Goal: Task Accomplishment & Management: Manage account settings

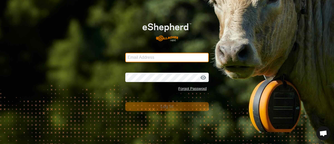
type input "[EMAIL_ADDRESS][DOMAIN_NAME]"
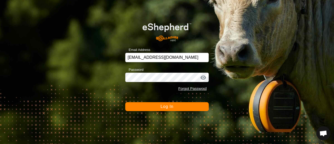
click at [167, 105] on span "Log In" at bounding box center [166, 106] width 13 height 4
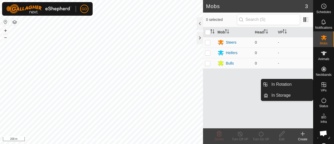
click at [323, 85] on icon at bounding box center [323, 84] width 6 height 6
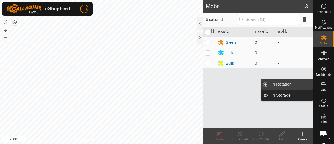
click at [282, 83] on link "In Rotation" at bounding box center [290, 84] width 45 height 10
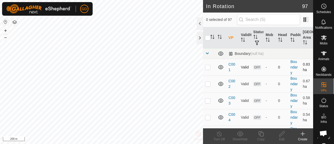
click at [208, 65] on p-checkbox at bounding box center [207, 67] width 5 height 4
checkbox input "true"
click at [208, 83] on p-checkbox at bounding box center [207, 84] width 5 height 4
checkbox input "true"
click at [207, 99] on p-checkbox at bounding box center [207, 100] width 5 height 4
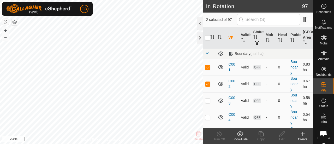
checkbox input "true"
click at [206, 116] on p-checkbox at bounding box center [207, 117] width 5 height 4
checkbox input "true"
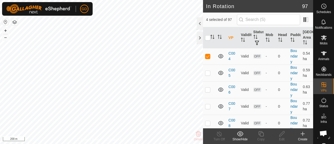
scroll to position [58, 0]
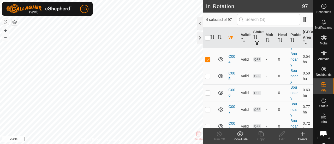
click at [207, 74] on p-checkbox at bounding box center [207, 76] width 5 height 4
checkbox input "true"
click at [207, 91] on p-checkbox at bounding box center [207, 92] width 5 height 4
checkbox input "true"
click at [207, 109] on p-checkbox at bounding box center [207, 109] width 5 height 4
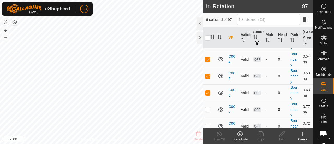
checkbox input "true"
click at [207, 124] on p-checkbox at bounding box center [207, 126] width 5 height 4
checkbox input "true"
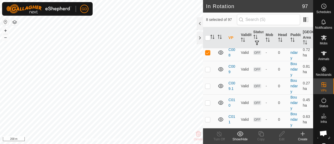
scroll to position [138, 0]
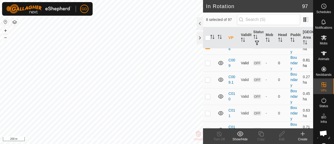
click at [207, 62] on p-checkbox at bounding box center [207, 63] width 5 height 4
checkbox input "true"
click at [207, 78] on p-checkbox at bounding box center [207, 79] width 5 height 4
checkbox input "true"
click at [207, 95] on p-checkbox at bounding box center [207, 96] width 5 height 4
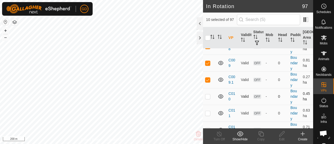
checkbox input "true"
click at [208, 111] on p-checkbox at bounding box center [207, 113] width 5 height 4
checkbox input "true"
click at [206, 127] on p-checkbox at bounding box center [207, 129] width 5 height 4
checkbox input "true"
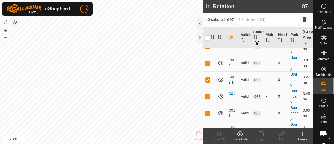
scroll to position [0, 0]
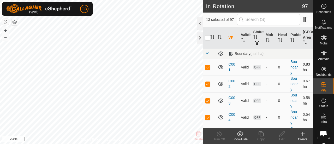
click at [208, 65] on p-checkbox at bounding box center [207, 67] width 5 height 4
checkbox input "false"
click at [208, 83] on p-checkbox at bounding box center [207, 84] width 5 height 4
checkbox input "false"
click at [208, 100] on p-checkbox at bounding box center [207, 100] width 5 height 4
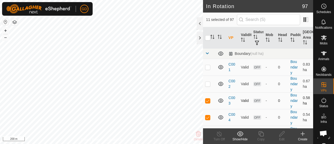
checkbox input "false"
click at [206, 115] on p-checkbox at bounding box center [207, 117] width 5 height 4
checkbox input "false"
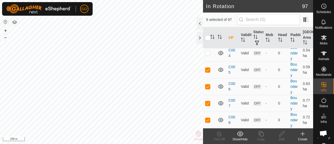
scroll to position [70, 0]
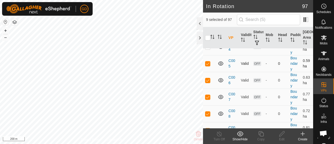
click at [207, 63] on p-checkbox at bounding box center [207, 63] width 5 height 4
checkbox input "false"
click at [207, 79] on p-checkbox at bounding box center [207, 80] width 5 height 4
checkbox input "false"
click at [207, 95] on p-checkbox at bounding box center [207, 97] width 5 height 4
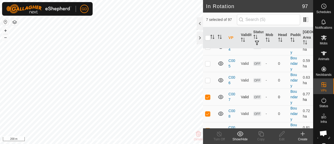
checkbox input "false"
click at [206, 112] on p-checkbox at bounding box center [207, 113] width 5 height 4
checkbox input "false"
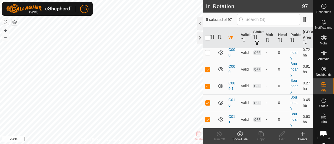
scroll to position [144, 0]
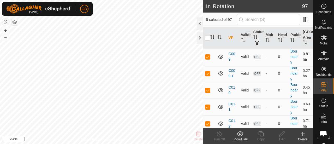
click at [208, 55] on p-checkbox at bounding box center [207, 56] width 5 height 4
checkbox input "false"
click at [207, 72] on p-checkbox at bounding box center [207, 73] width 5 height 4
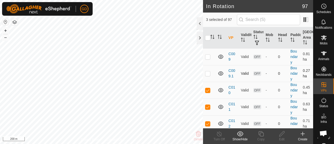
click at [208, 71] on p-checkbox at bounding box center [207, 73] width 5 height 4
checkbox input "true"
click at [207, 89] on p-checkbox at bounding box center [207, 90] width 5 height 4
checkbox input "false"
click at [207, 105] on p-checkbox at bounding box center [207, 106] width 5 height 4
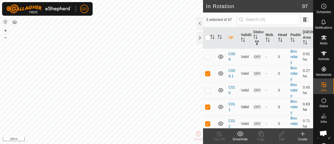
checkbox input "false"
click at [207, 122] on p-checkbox at bounding box center [207, 123] width 5 height 4
checkbox input "false"
click at [207, 89] on p-checkbox at bounding box center [207, 90] width 5 height 4
checkbox input "true"
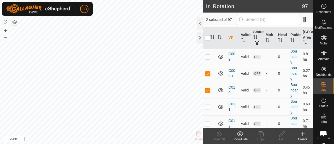
click at [208, 71] on p-checkbox at bounding box center [207, 73] width 5 height 4
click at [207, 72] on p-checkbox at bounding box center [207, 73] width 5 height 4
checkbox input "true"
click at [207, 88] on p-checkbox at bounding box center [207, 90] width 5 height 4
checkbox input "false"
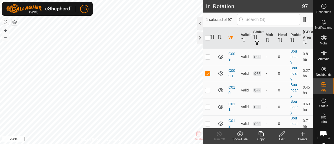
click at [282, 133] on icon at bounding box center [281, 133] width 7 height 6
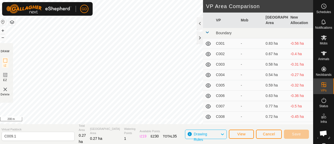
click at [8, 88] on img at bounding box center [5, 89] width 6 height 6
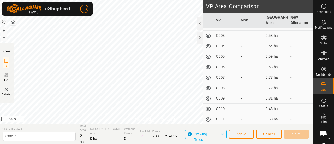
scroll to position [30, 0]
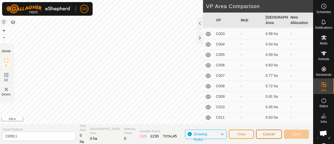
click at [266, 133] on span "Cancel" at bounding box center [268, 134] width 12 height 4
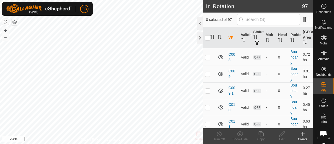
scroll to position [130, 0]
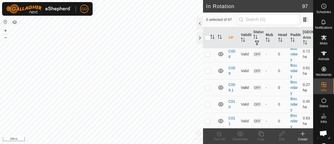
click at [207, 85] on p-checkbox at bounding box center [207, 87] width 5 height 4
checkbox input "true"
click at [280, 134] on icon at bounding box center [281, 133] width 7 height 6
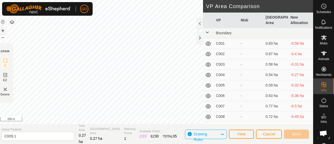
click at [5, 30] on button "+" at bounding box center [3, 30] width 6 height 6
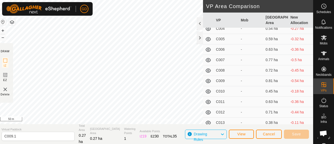
scroll to position [44, 0]
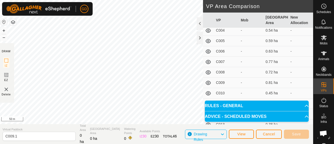
click at [8, 88] on img at bounding box center [6, 89] width 6 height 6
click at [271, 131] on button "Cancel" at bounding box center [269, 133] width 26 height 9
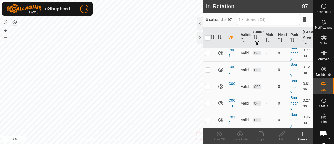
scroll to position [127, 0]
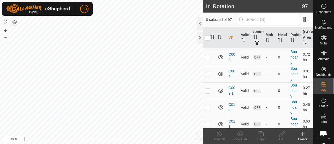
click at [208, 88] on p-checkbox at bounding box center [207, 90] width 5 height 4
click at [242, 133] on icon at bounding box center [240, 133] width 7 height 6
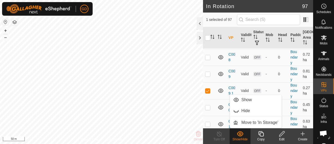
click at [240, 134] on icon at bounding box center [240, 133] width 7 height 6
click at [206, 89] on p-checkbox at bounding box center [207, 90] width 5 height 4
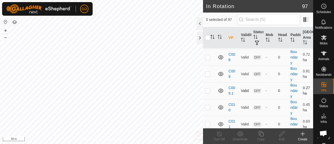
click at [206, 89] on p-checkbox at bounding box center [207, 90] width 5 height 4
checkbox input "true"
click at [281, 134] on icon at bounding box center [281, 133] width 7 height 6
